Goal: Task Accomplishment & Management: Manage account settings

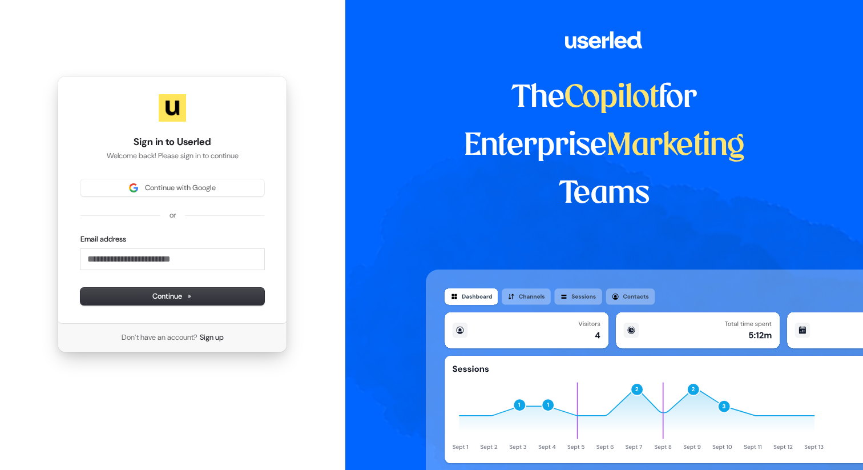
click at [211, 198] on div "Continue with Google or Email address Continue" at bounding box center [172, 242] width 184 height 126
click at [211, 194] on button "Continue with Google" at bounding box center [172, 187] width 184 height 17
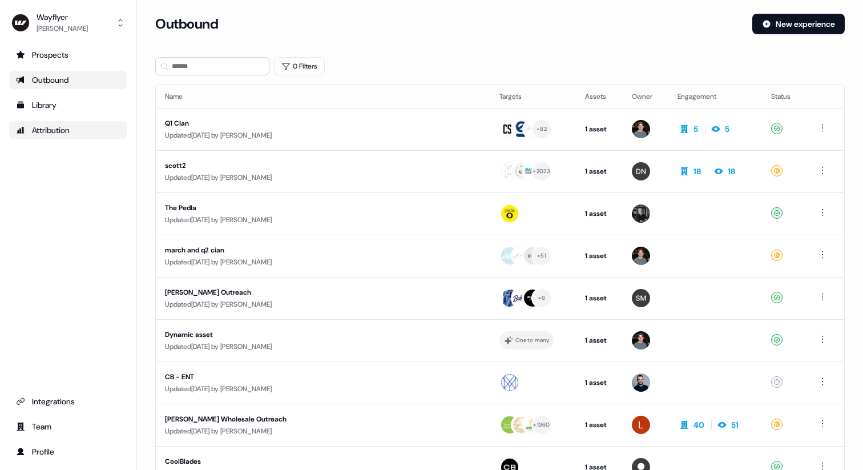
click at [29, 127] on div "Attribution" at bounding box center [68, 129] width 104 height 11
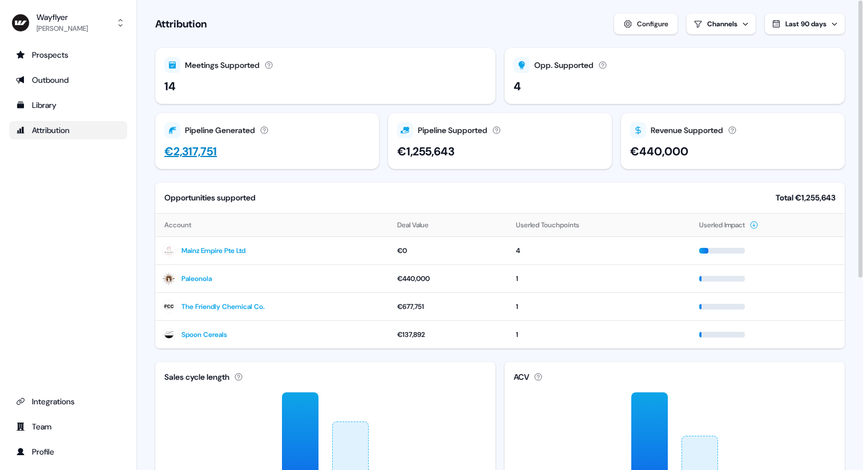
click at [233, 126] on div "Pipeline Generated" at bounding box center [220, 130] width 70 height 12
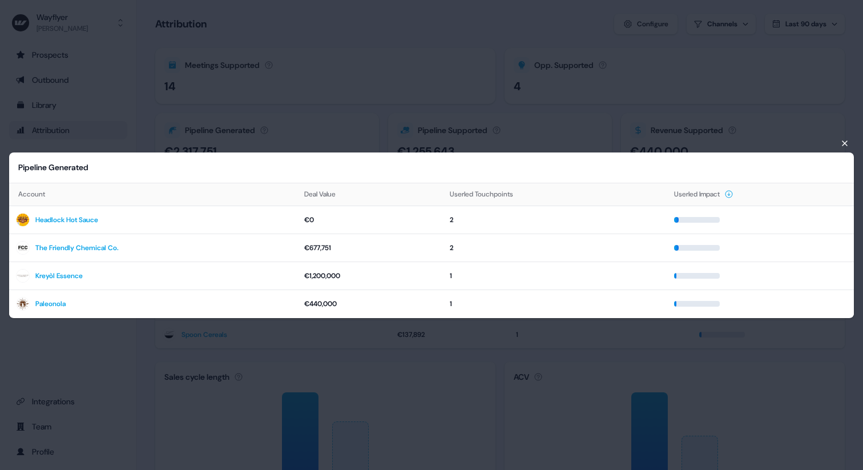
click at [307, 61] on div "Pipeline Generated Account Deal Value Userled Touchpoints Userled Impact Headlo…" at bounding box center [431, 235] width 863 height 470
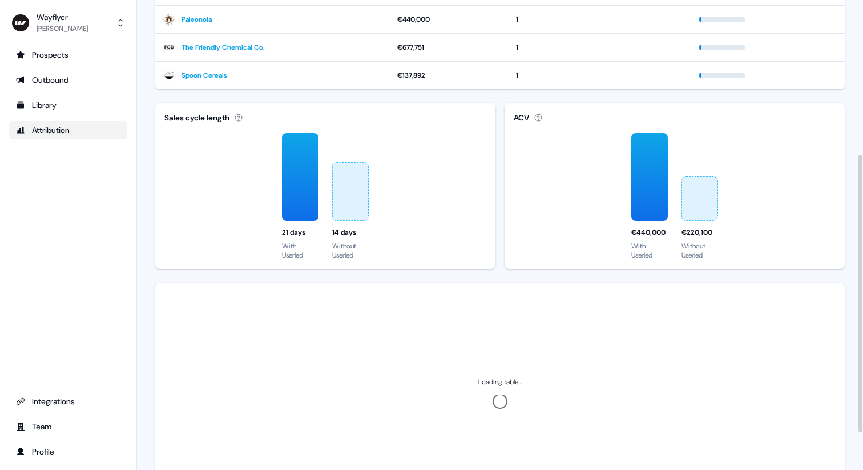
scroll to position [267, 0]
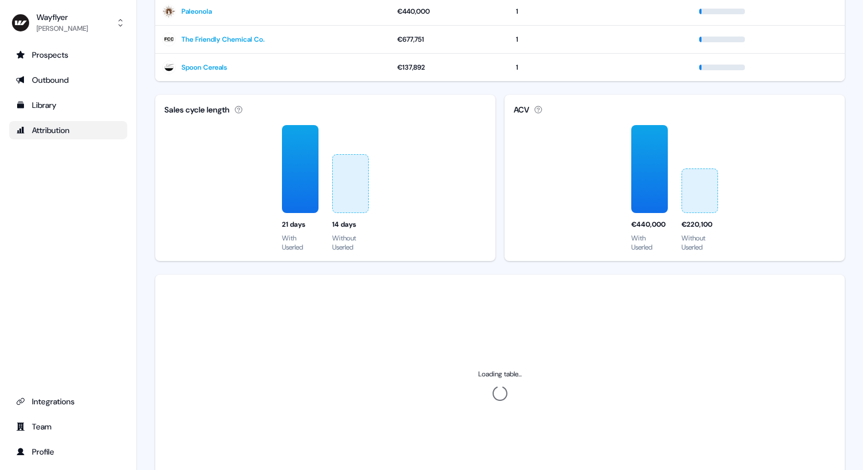
click at [46, 43] on div "Wayflyer Jack Moyles Prospects Outbound Library Attribution Integrations Team P…" at bounding box center [68, 235] width 137 height 470
click at [47, 51] on div "Prospects" at bounding box center [68, 54] width 104 height 11
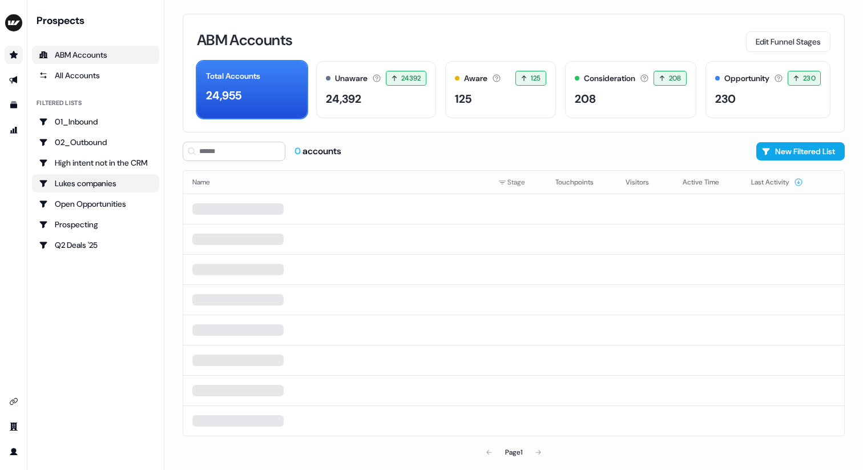
click at [70, 187] on div "Lukes companies" at bounding box center [96, 183] width 114 height 11
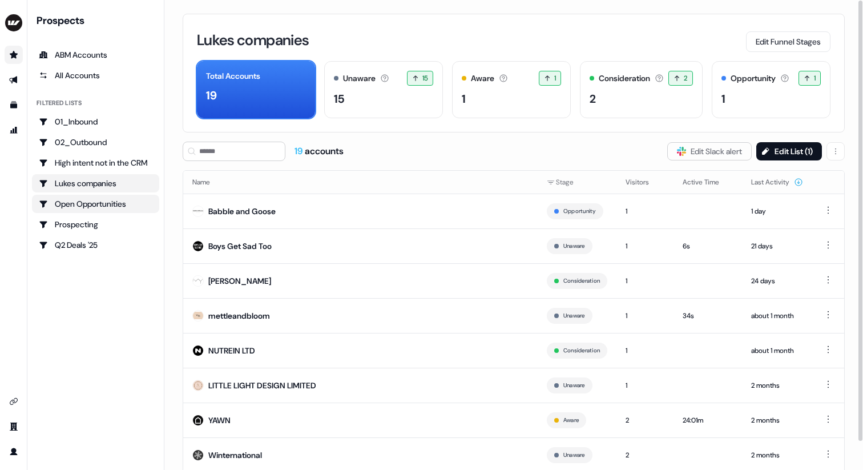
click at [112, 206] on div "Open Opportunities" at bounding box center [96, 203] width 114 height 11
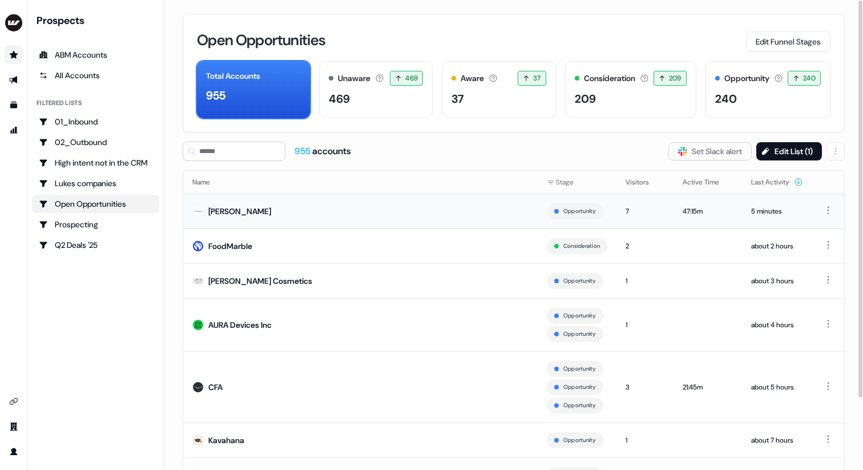
click at [221, 211] on div "NADINE MERABI" at bounding box center [239, 210] width 63 height 11
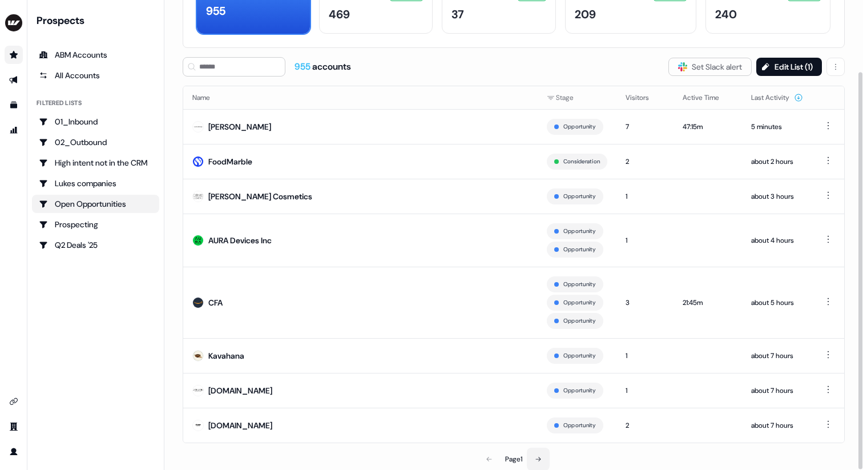
click at [534, 462] on button at bounding box center [538, 459] width 23 height 23
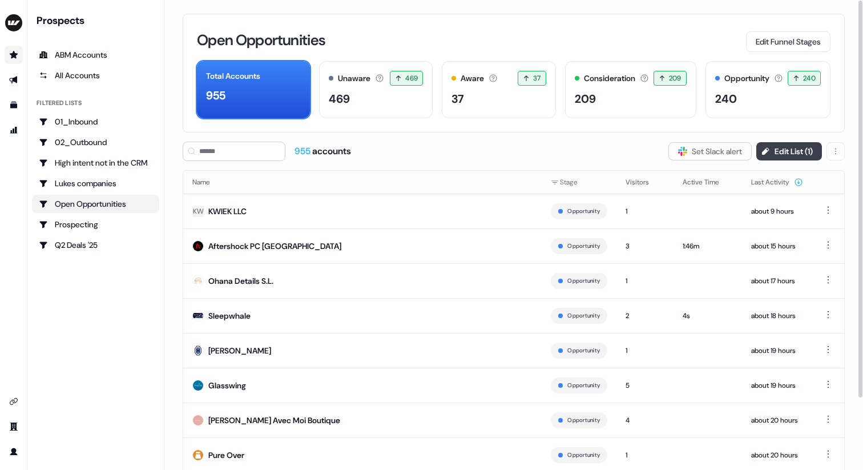
click at [807, 150] on button "Edit List ( 1 )" at bounding box center [789, 151] width 66 height 18
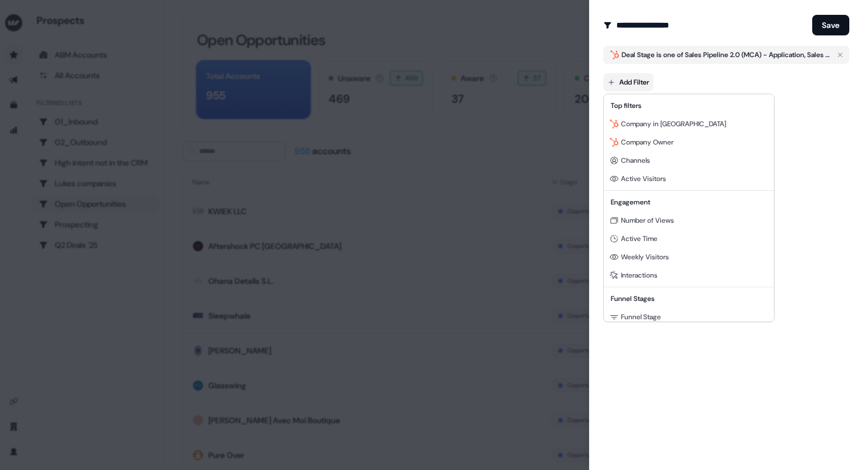
click at [649, 78] on body "For the best experience switch devices to a bigger screen. Go to Userled.io Pro…" at bounding box center [431, 235] width 863 height 470
click at [643, 144] on span "Company Owner" at bounding box center [647, 142] width 53 height 9
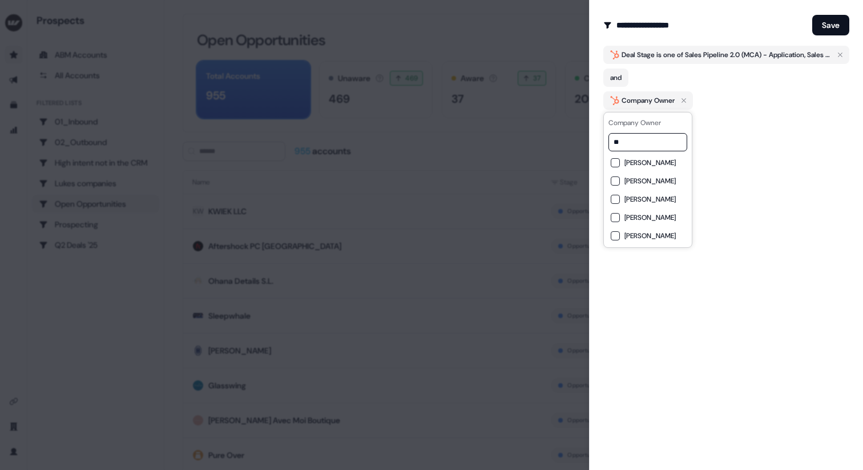
type input "*"
type input "****"
click at [736, 186] on div "**********" at bounding box center [726, 235] width 274 height 470
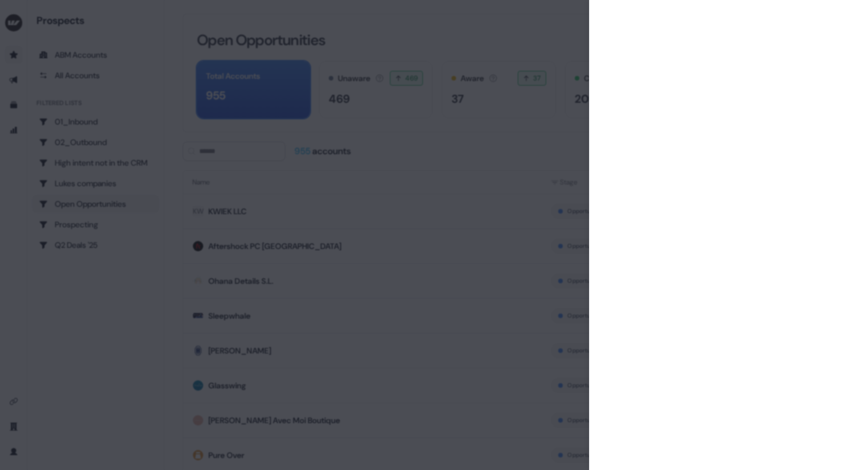
click at [459, 29] on div at bounding box center [431, 235] width 863 height 470
